Goal: Find specific page/section

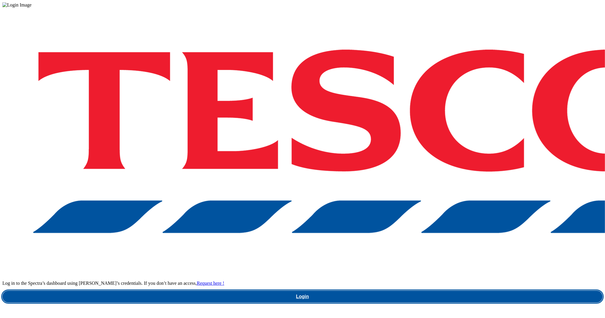
click at [450, 291] on link "Login" at bounding box center [302, 297] width 600 height 12
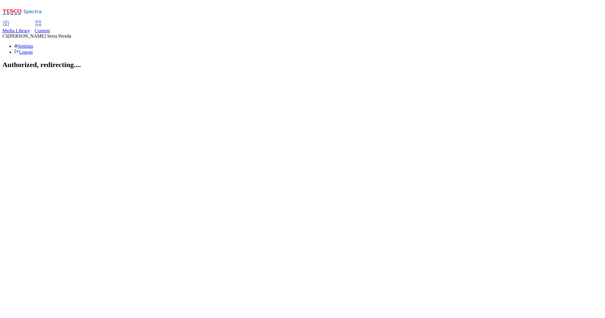
click at [30, 28] on div "Media Library" at bounding box center [16, 30] width 28 height 5
select select "flare-ghs"
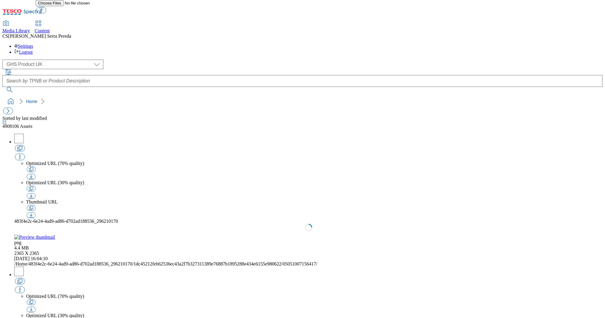
click at [50, 28] on span "Content" at bounding box center [42, 30] width 15 height 5
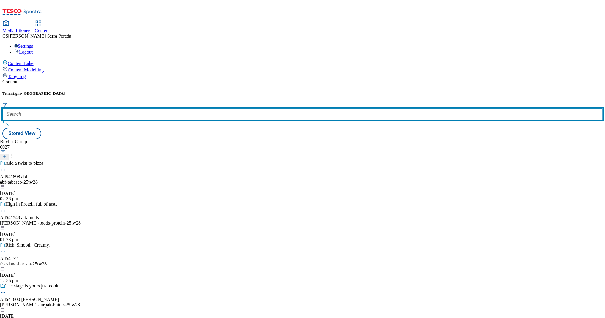
click at [131, 108] on input "text" at bounding box center [302, 114] width 600 height 12
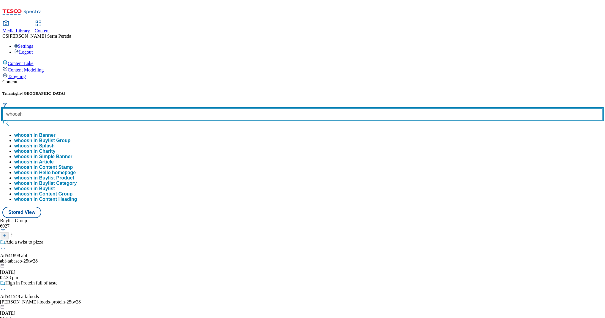
type input "whoosh"
click at [2, 120] on button "submit" at bounding box center [6, 123] width 8 height 6
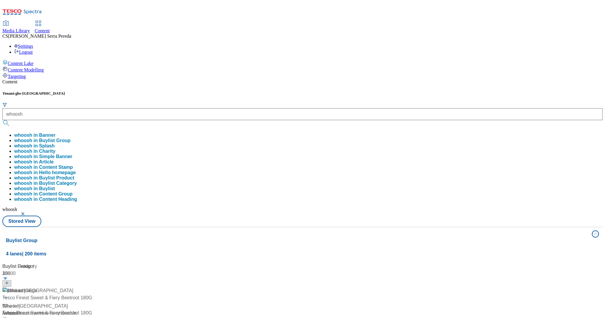
click at [129, 79] on div "Content Tenant: ghs-uk whoosh whoosh in Banner whoosh in Buylist Group whoosh i…" at bounding box center [302, 282] width 600 height 407
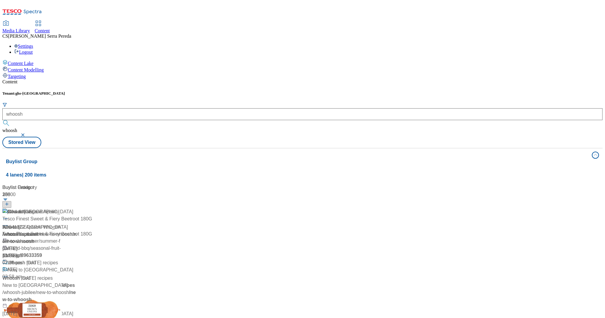
click at [78, 231] on div "/ whoosh" at bounding box center [40, 234] width 76 height 7
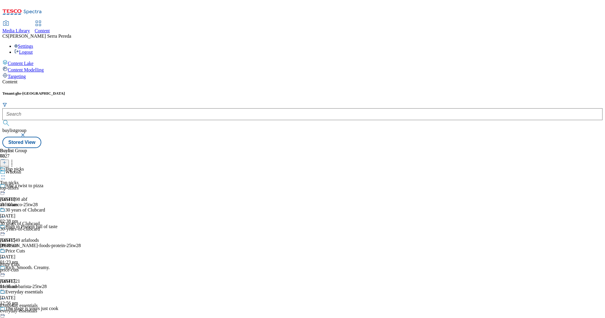
click at [61, 208] on div "30 years of Clubcard 30 years of Clubcard 30-years-of-clubcard 14 Jul 2025 09:4…" at bounding box center [30, 228] width 61 height 41
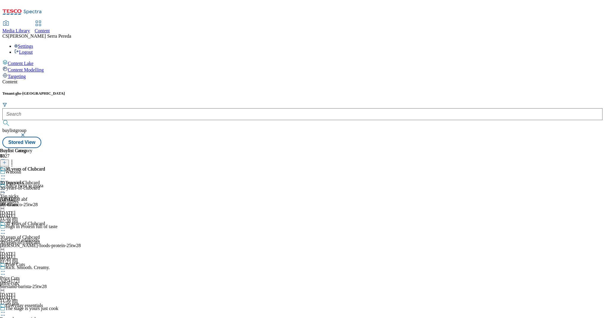
click at [6, 173] on icon at bounding box center [3, 176] width 6 height 6
click at [49, 227] on span "Open Preview Url" at bounding box center [33, 229] width 31 height 4
click at [6, 173] on icon at bounding box center [3, 176] width 6 height 6
click at [49, 227] on span "Open Preview Url" at bounding box center [33, 229] width 31 height 4
click at [45, 173] on div at bounding box center [22, 176] width 45 height 7
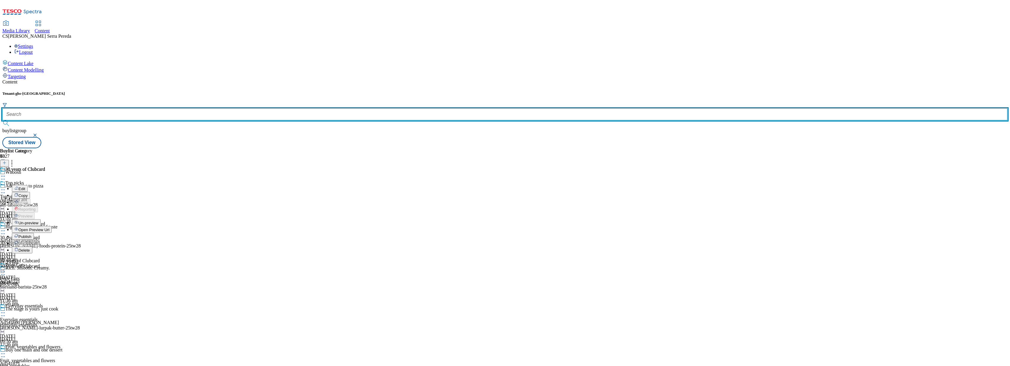
click at [133, 108] on input "text" at bounding box center [504, 114] width 1005 height 12
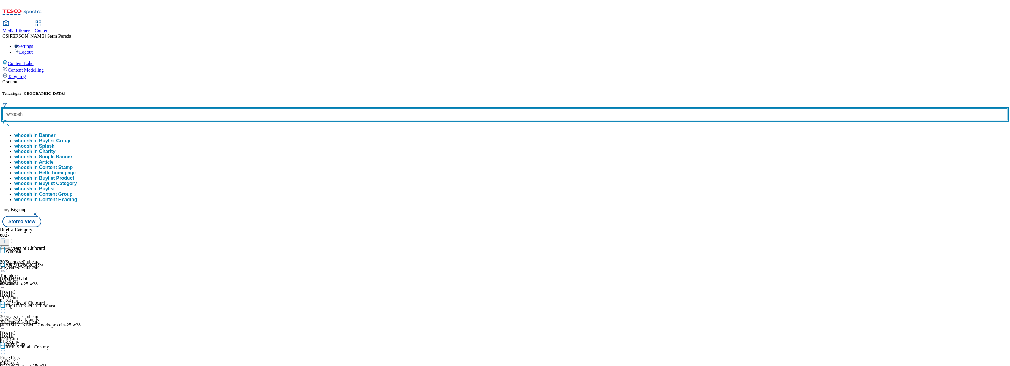
type input "whoosh"
click at [2, 120] on button "submit" at bounding box center [6, 123] width 8 height 6
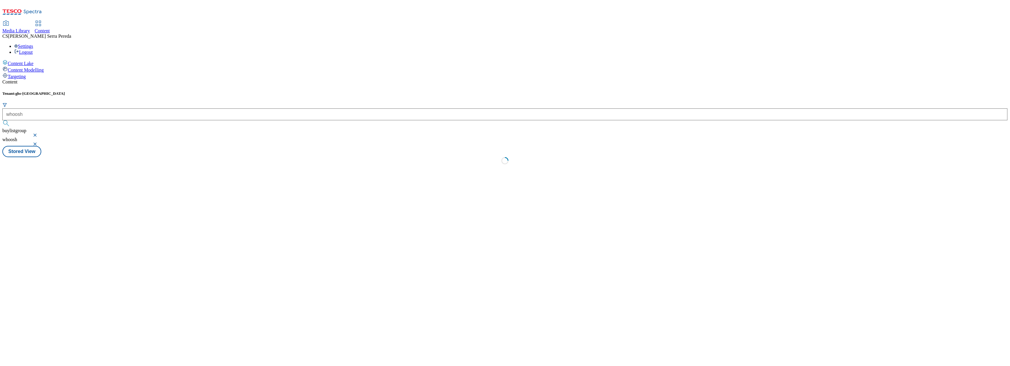
click at [143, 79] on div "Content" at bounding box center [504, 81] width 1005 height 5
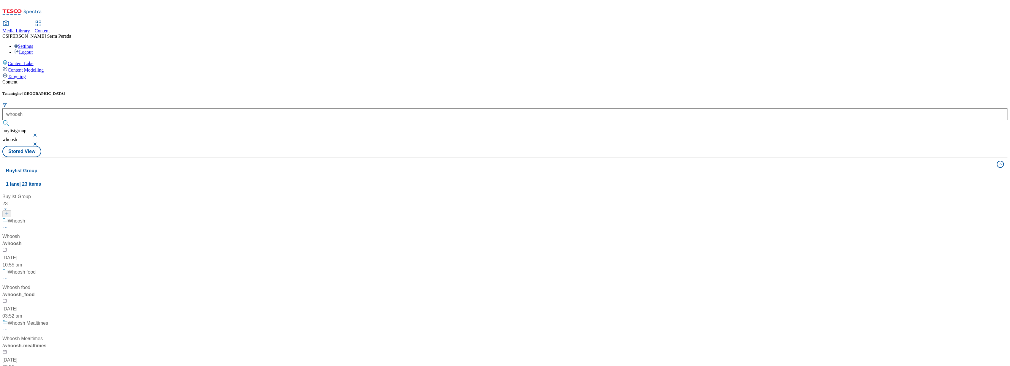
scroll to position [144, 0]
click at [48, 318] on div "Whoosh Mealtimes" at bounding box center [28, 323] width 40 height 7
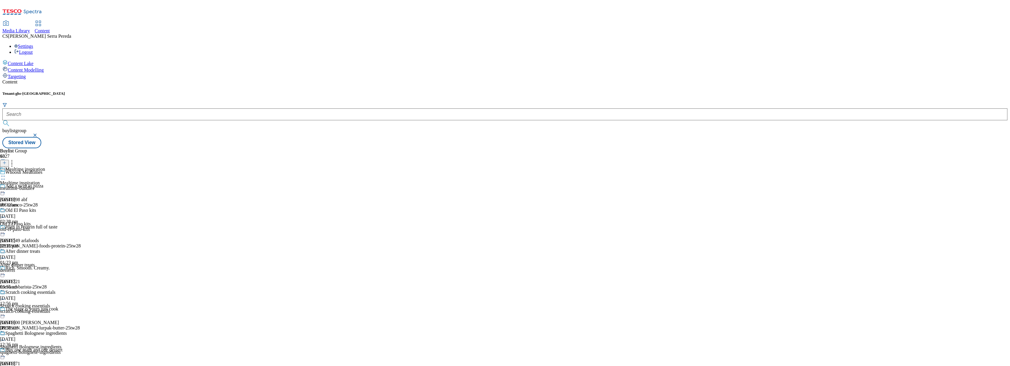
scroll to position [10, 0]
